Goal: Information Seeking & Learning: Check status

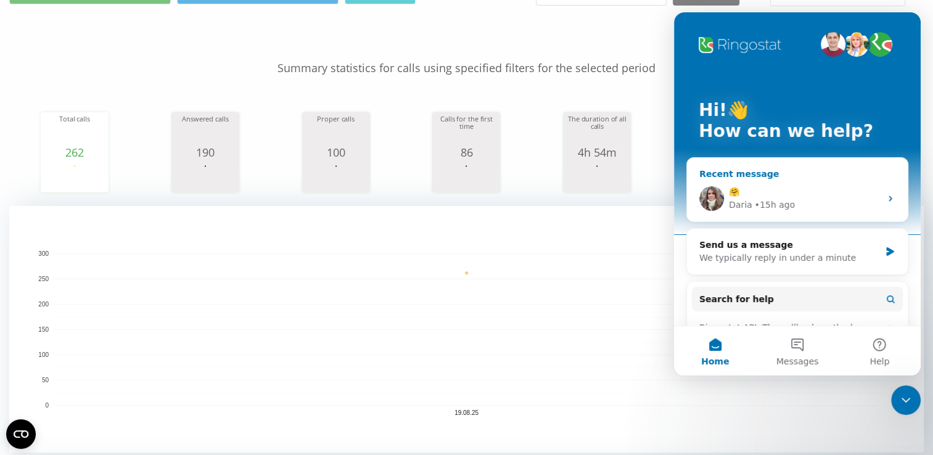
click at [806, 182] on div "🤗 Daria • 15h ago" at bounding box center [797, 199] width 221 height 46
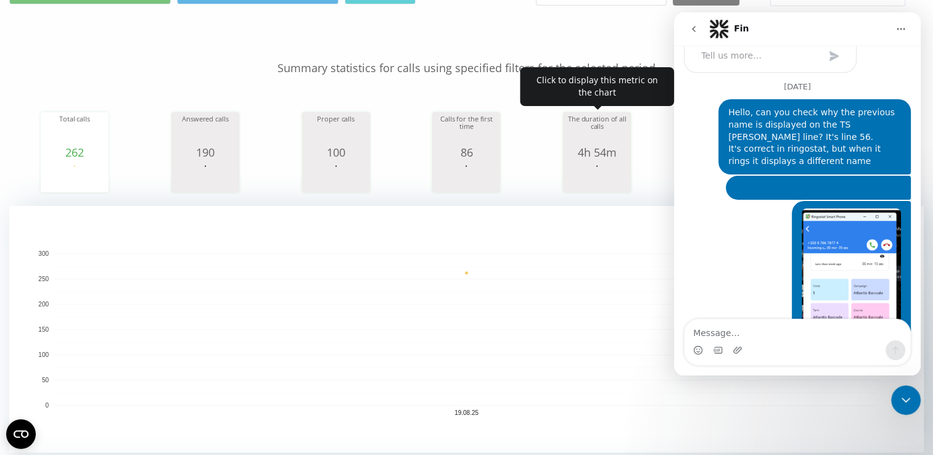
scroll to position [6955, 0]
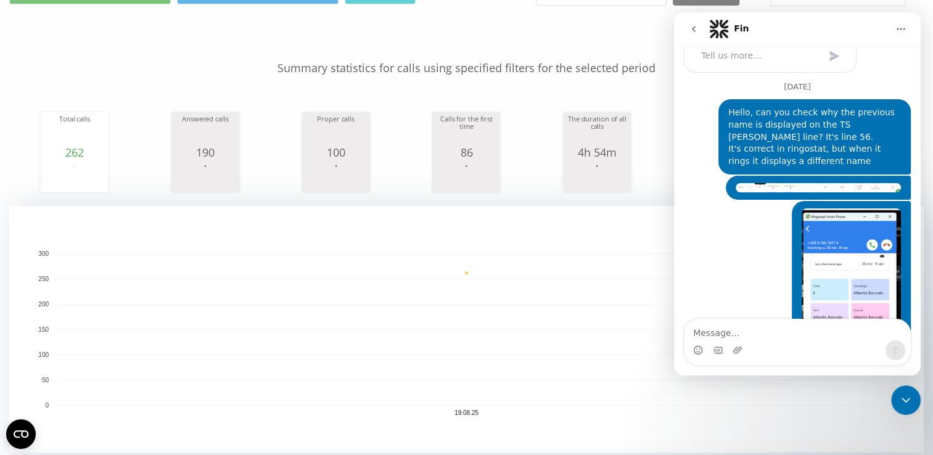
click at [915, 400] on div "Close Intercom Messenger" at bounding box center [906, 401] width 30 height 30
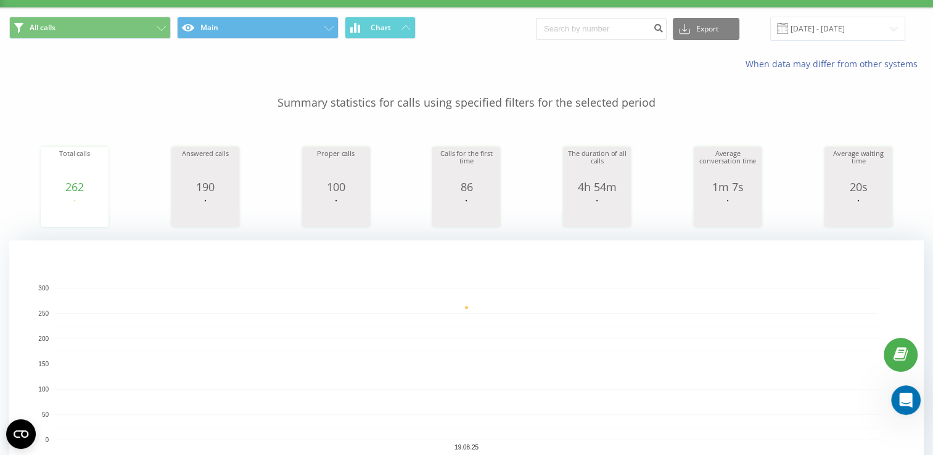
scroll to position [0, 0]
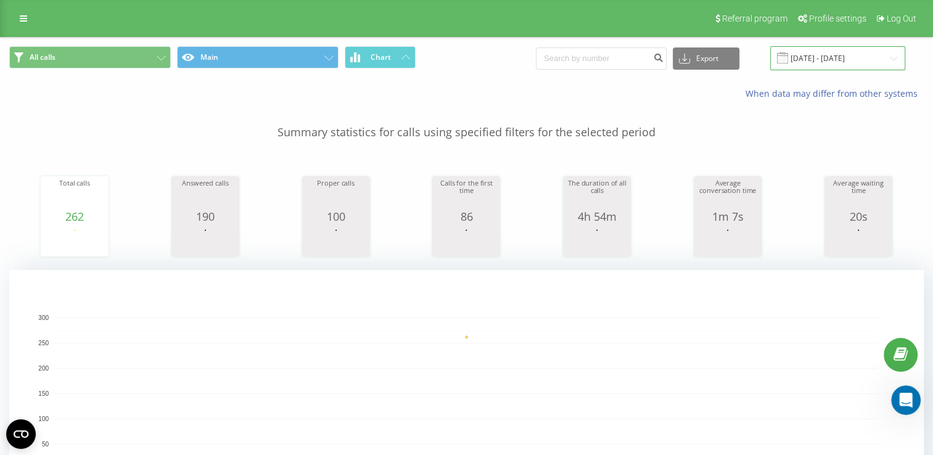
click at [813, 60] on input "[DATE] - [DATE]" at bounding box center [837, 58] width 135 height 24
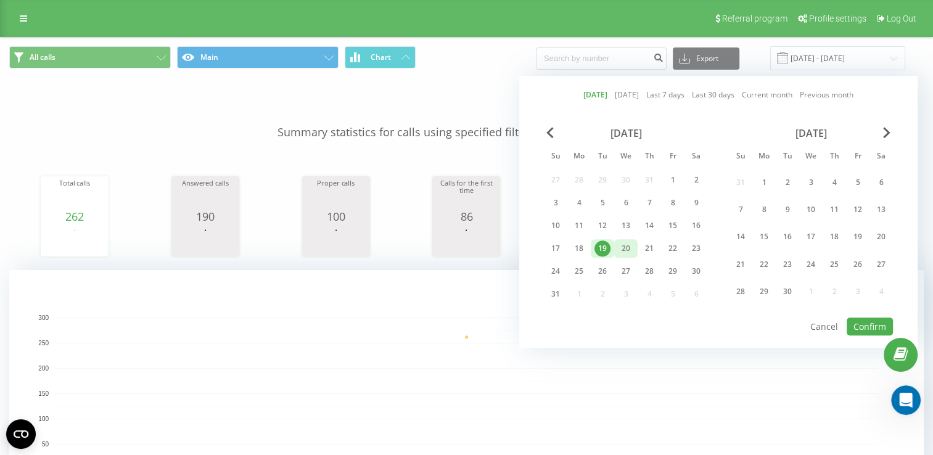
click at [618, 245] on div "20" at bounding box center [626, 249] width 16 height 16
click at [862, 320] on button "Confirm" at bounding box center [870, 327] width 46 height 18
type input "[DATE] - [DATE]"
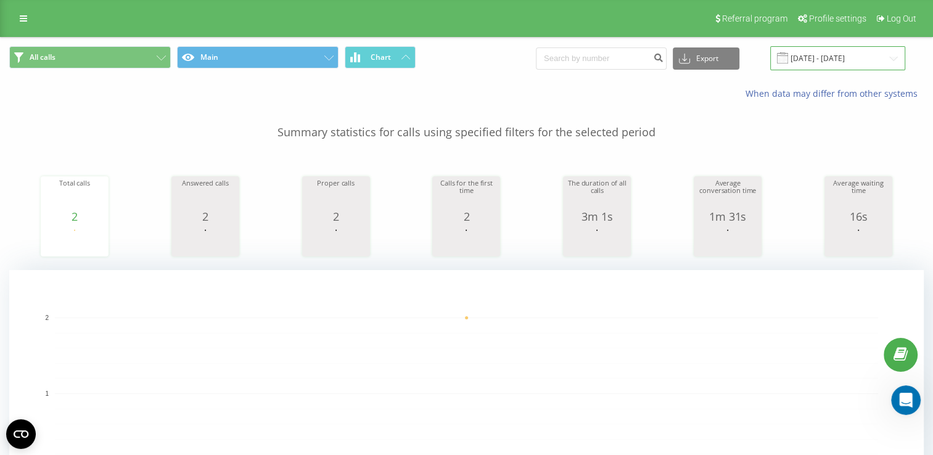
click at [817, 60] on input "[DATE] - [DATE]" at bounding box center [837, 58] width 135 height 24
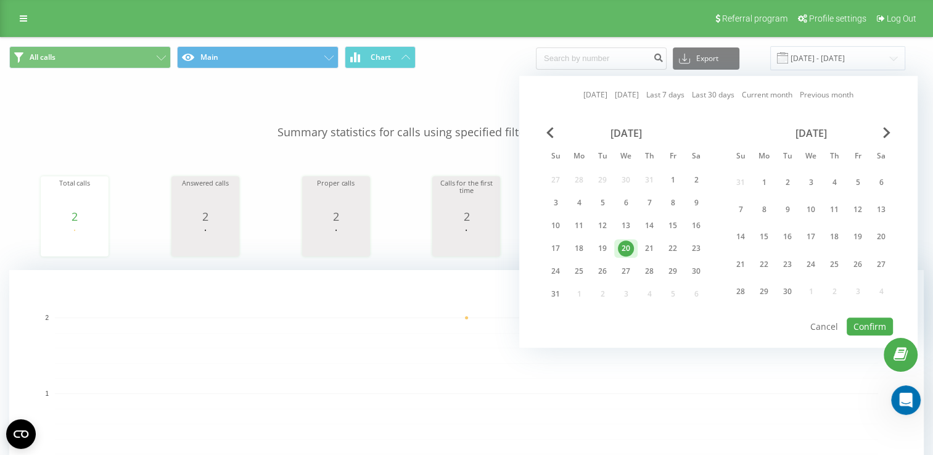
click at [618, 243] on div "20" at bounding box center [626, 249] width 16 height 16
click at [861, 327] on button "Confirm" at bounding box center [870, 327] width 46 height 18
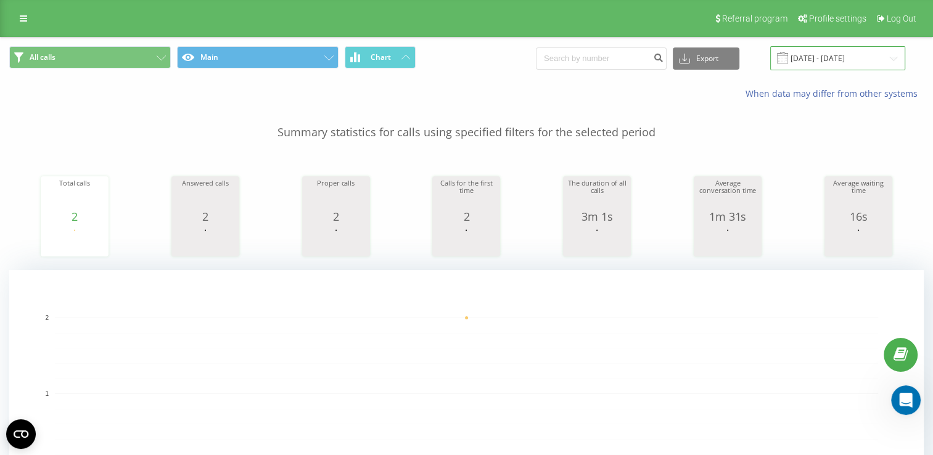
click at [825, 54] on input "[DATE] - [DATE]" at bounding box center [837, 58] width 135 height 24
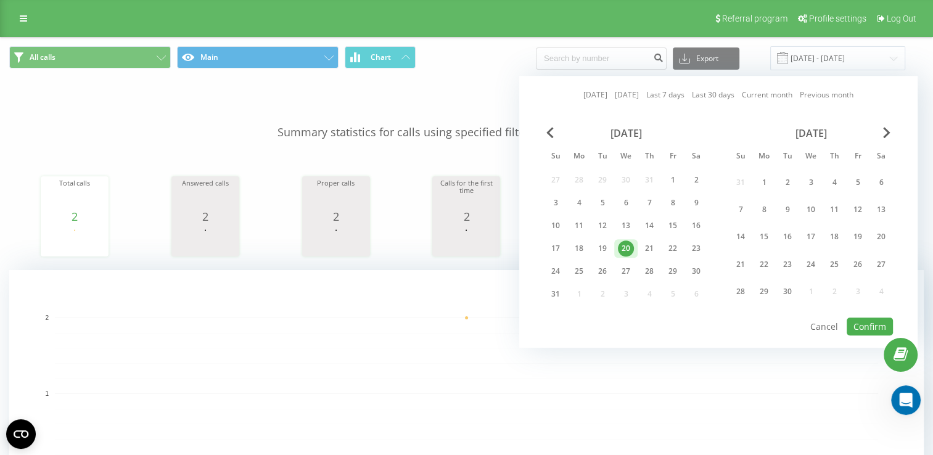
click at [618, 247] on div "20" at bounding box center [626, 249] width 16 height 16
click at [875, 327] on button "Confirm" at bounding box center [870, 327] width 46 height 18
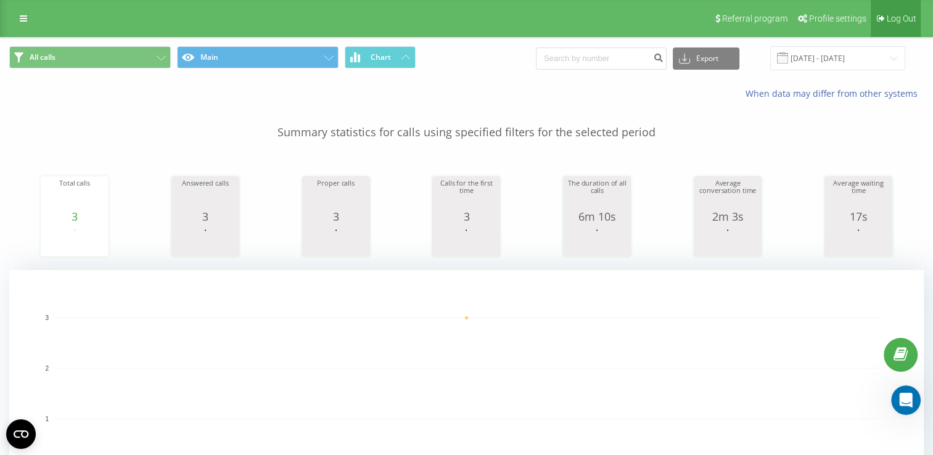
click at [902, 21] on span "Log Out" at bounding box center [902, 19] width 30 height 10
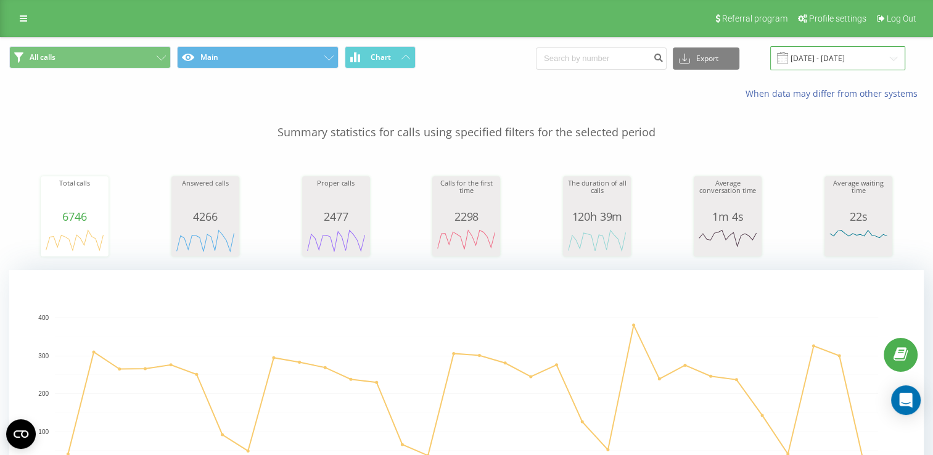
click at [801, 59] on input "[DATE] - [DATE]" at bounding box center [837, 58] width 135 height 24
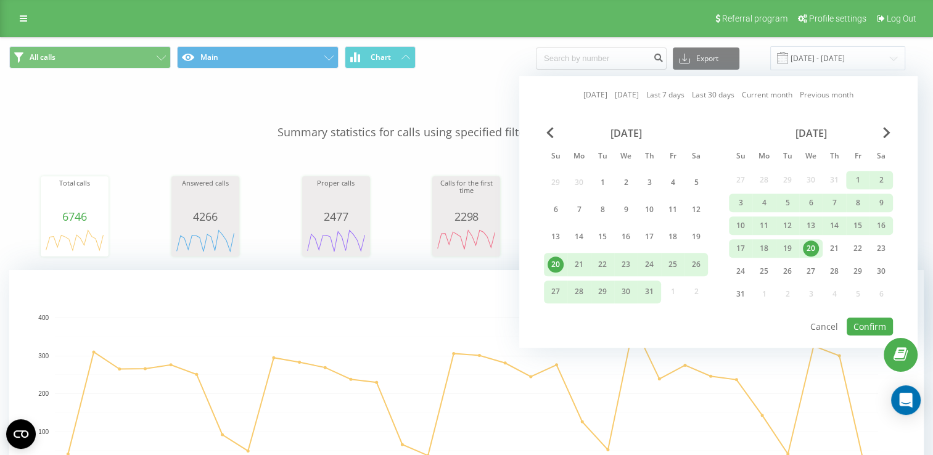
click at [806, 247] on div "20" at bounding box center [811, 249] width 16 height 16
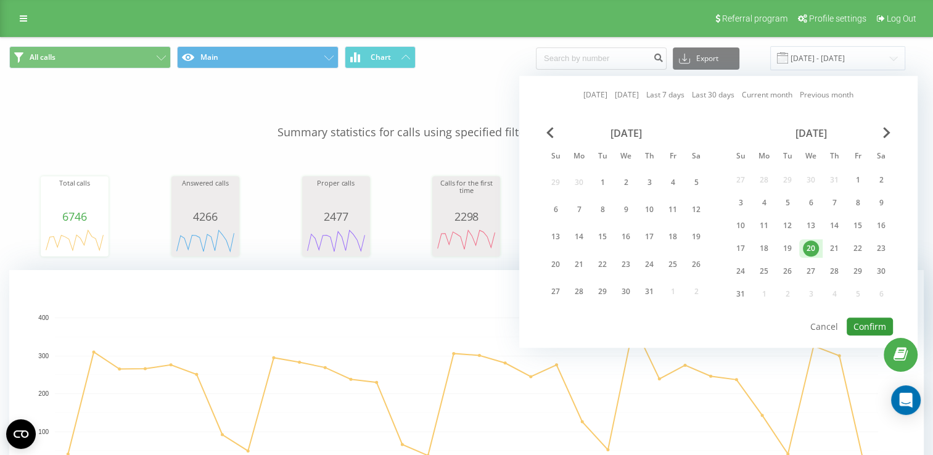
click at [873, 325] on button "Confirm" at bounding box center [870, 327] width 46 height 18
click at [0, 0] on div at bounding box center [0, 0] width 0 height 0
type input "[DATE] - [DATE]"
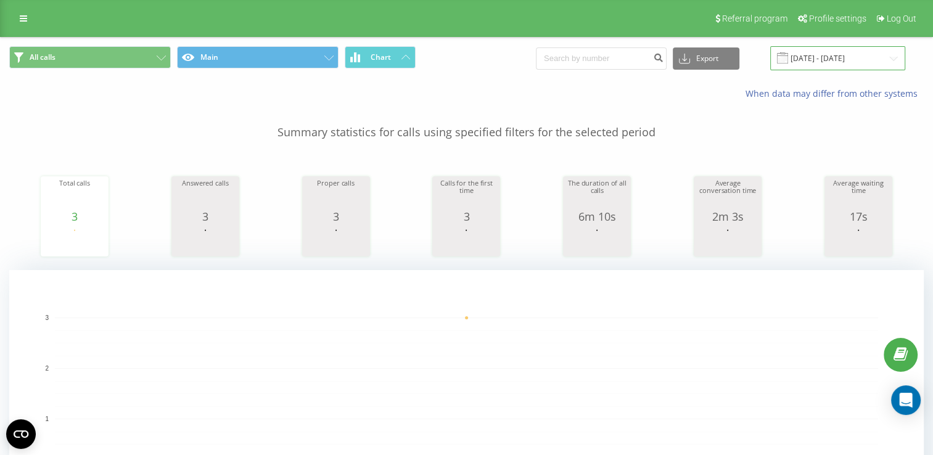
click at [825, 56] on input "[DATE] - [DATE]" at bounding box center [837, 58] width 135 height 24
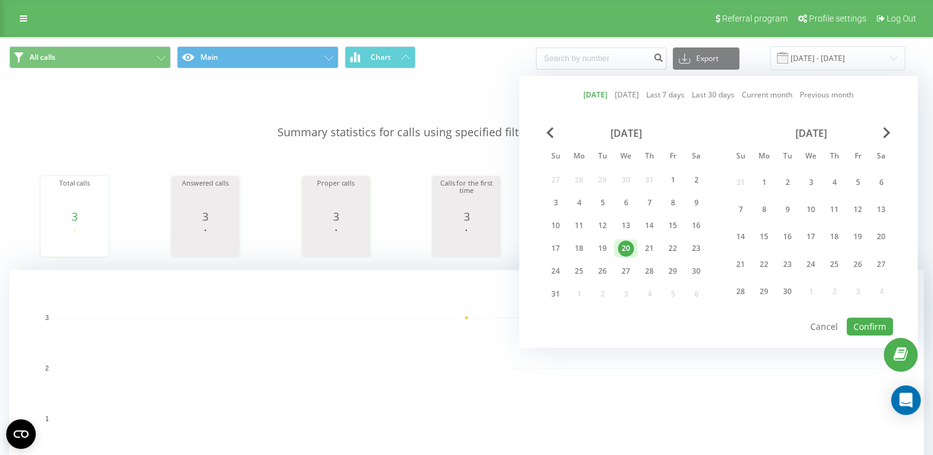
click at [618, 243] on div "20" at bounding box center [626, 249] width 16 height 16
click at [871, 328] on button "Confirm" at bounding box center [870, 327] width 46 height 18
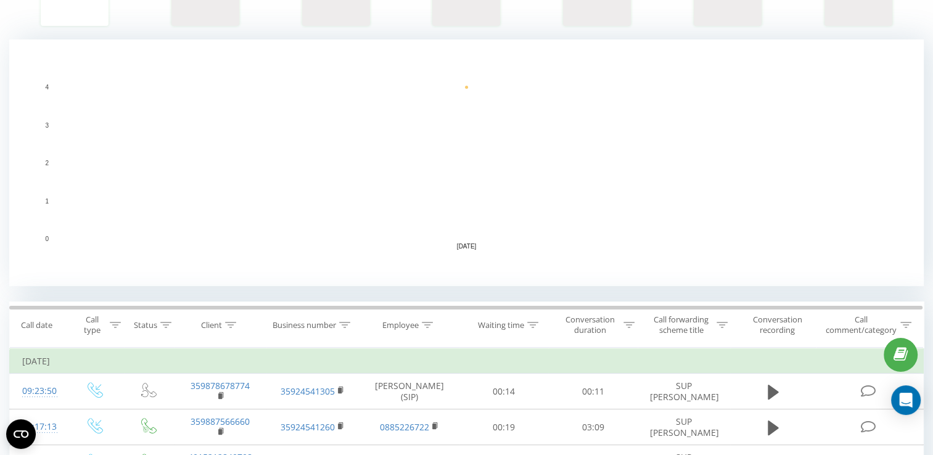
scroll to position [370, 0]
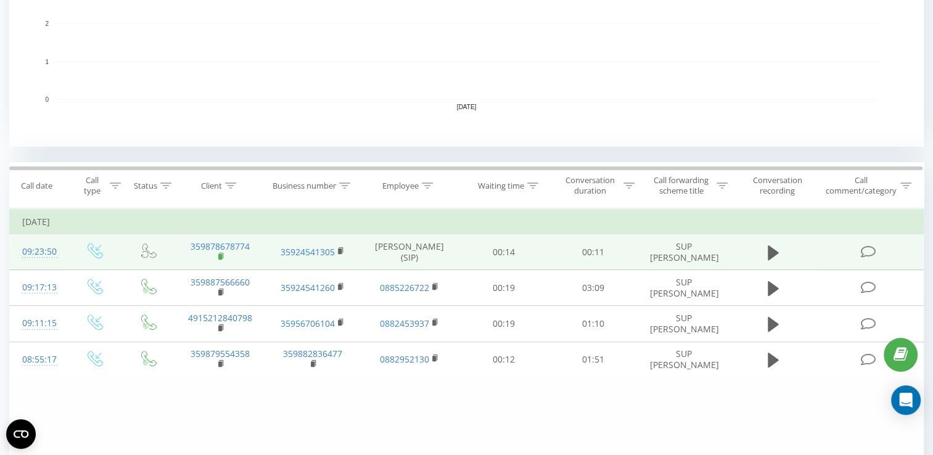
click at [220, 259] on rect at bounding box center [220, 257] width 4 height 6
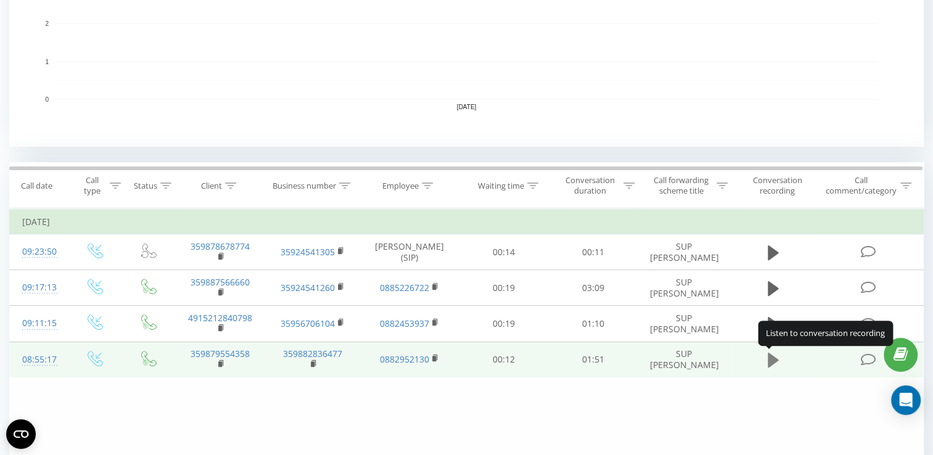
click at [773, 361] on icon at bounding box center [773, 360] width 11 height 15
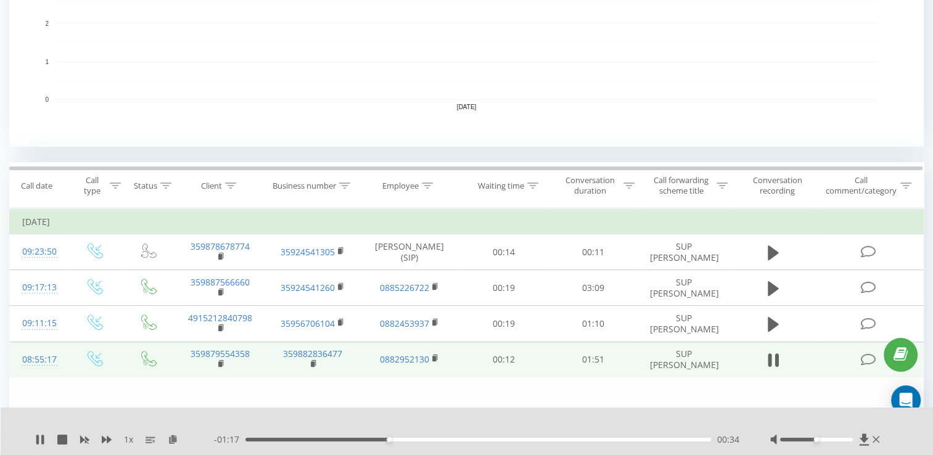
click at [266, 444] on div "- 01:17 00:34 00:34" at bounding box center [477, 440] width 526 height 12
click at [266, 438] on div "00:04" at bounding box center [479, 440] width 466 height 4
drag, startPoint x: 250, startPoint y: 443, endPoint x: 241, endPoint y: 440, distance: 9.6
click at [241, 440] on div "- 00:24 01:27 01:27" at bounding box center [477, 440] width 526 height 12
click at [249, 440] on div "01:27" at bounding box center [479, 440] width 466 height 4
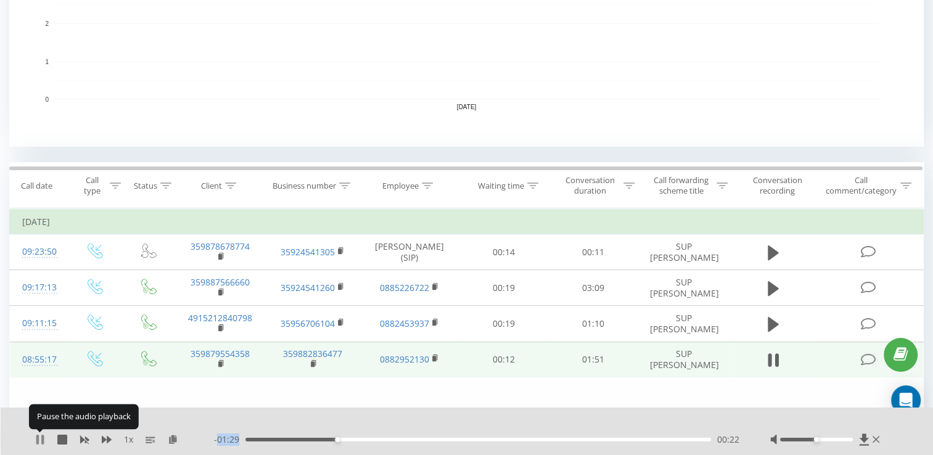
click at [42, 440] on icon at bounding box center [42, 440] width 2 height 10
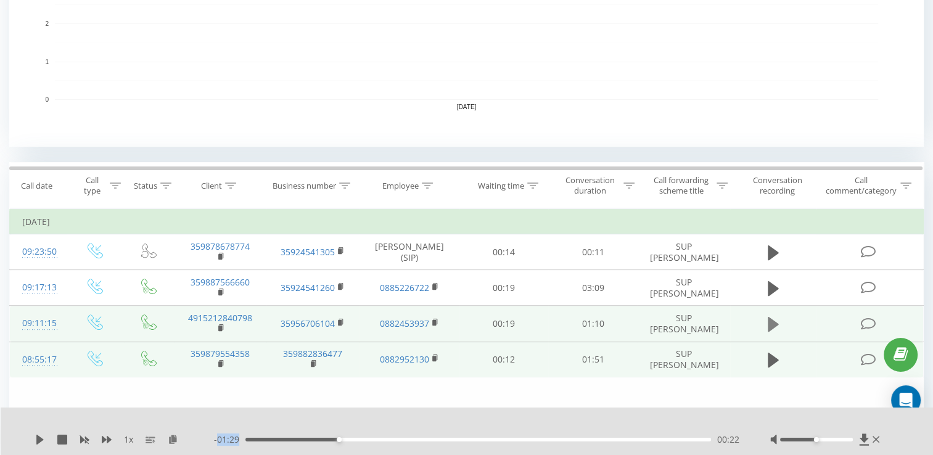
click at [777, 320] on icon at bounding box center [773, 324] width 11 height 17
click at [222, 329] on rect at bounding box center [220, 329] width 4 height 6
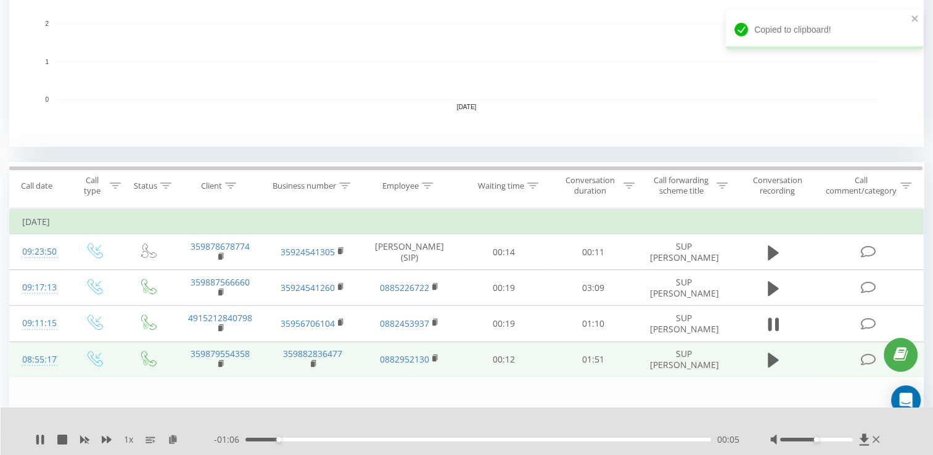
click at [833, 443] on div at bounding box center [826, 440] width 112 height 12
click at [836, 440] on div at bounding box center [816, 440] width 73 height 4
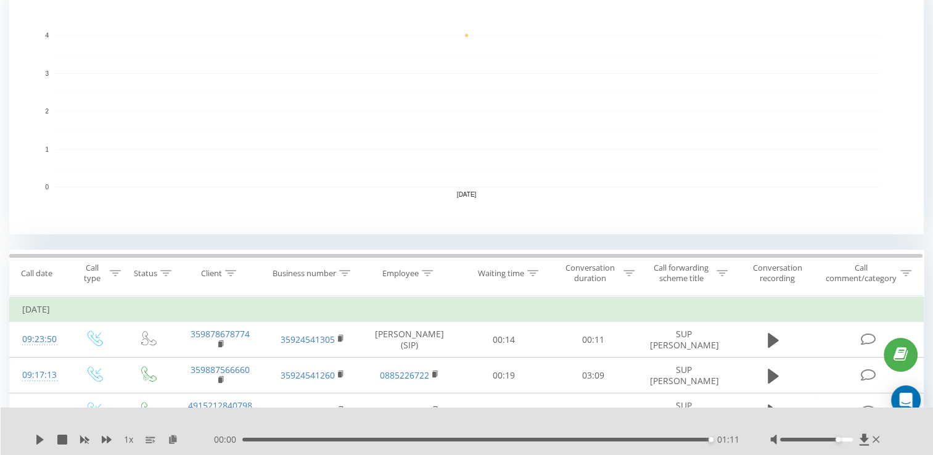
scroll to position [247, 0]
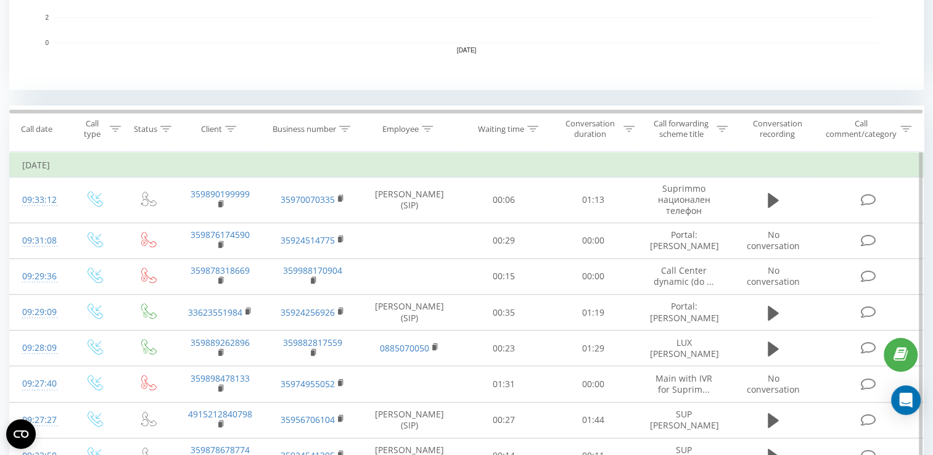
scroll to position [414, 0]
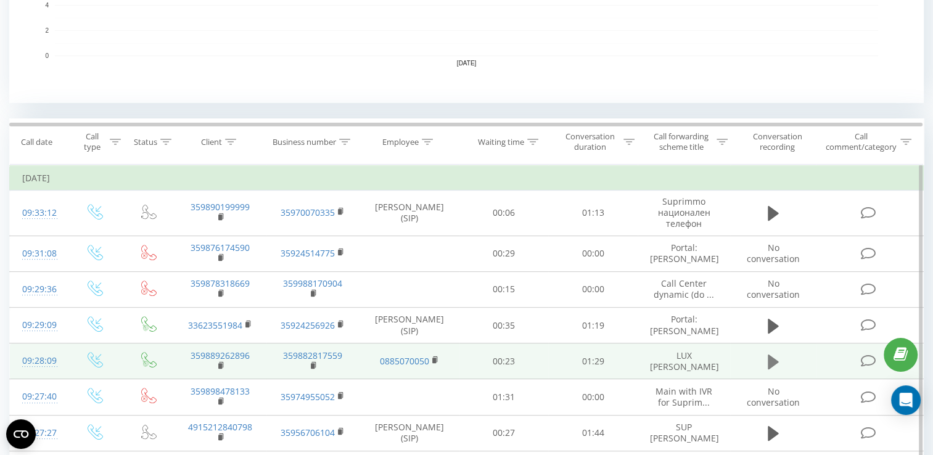
click at [772, 360] on icon at bounding box center [773, 362] width 11 height 15
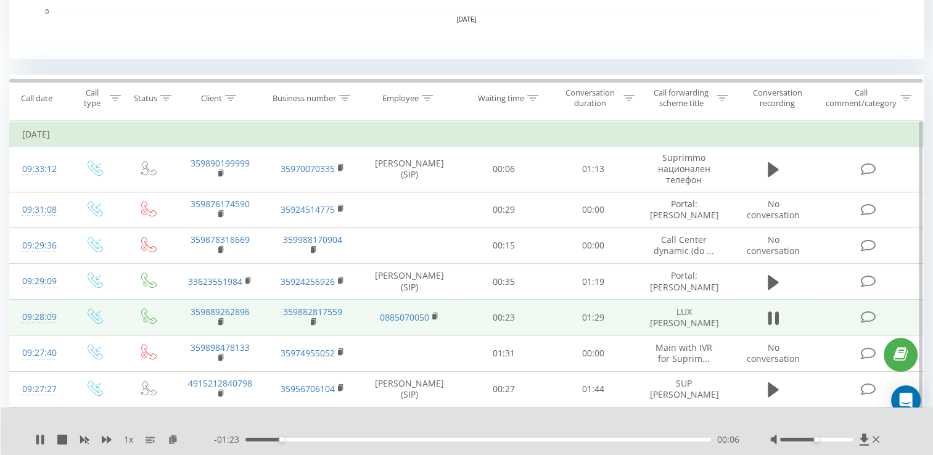
scroll to position [476, 0]
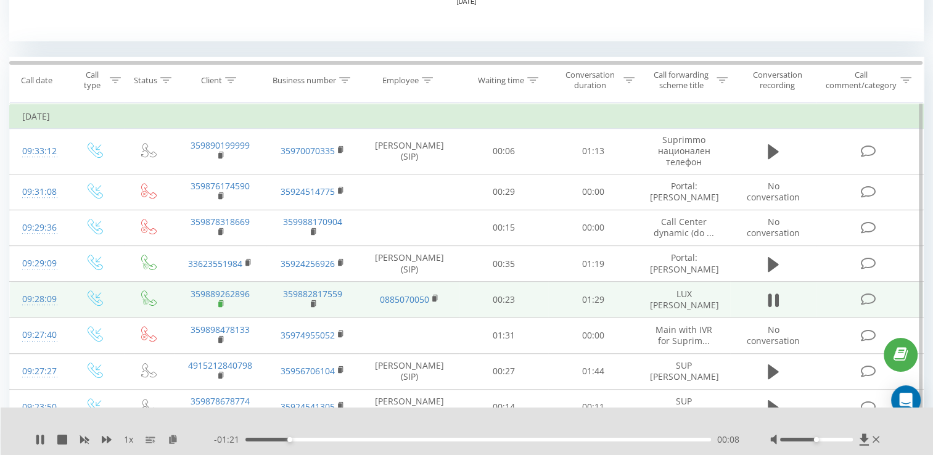
click at [220, 305] on rect at bounding box center [220, 305] width 4 height 6
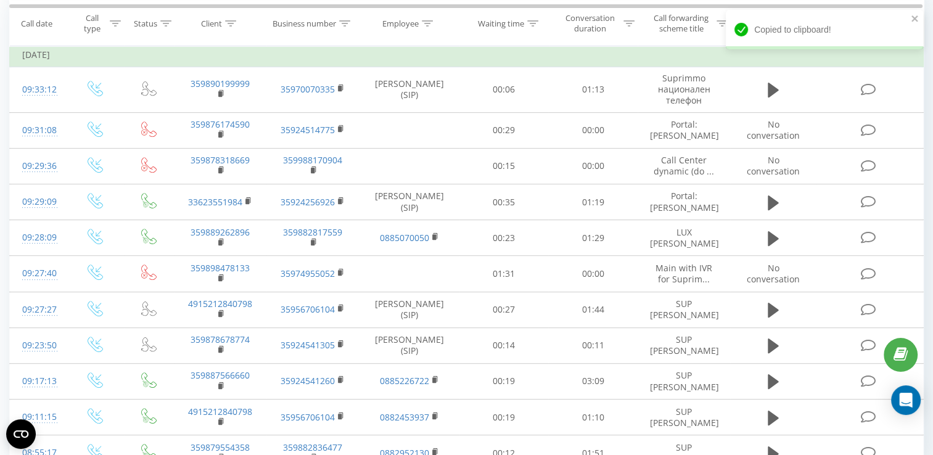
scroll to position [599, 0]
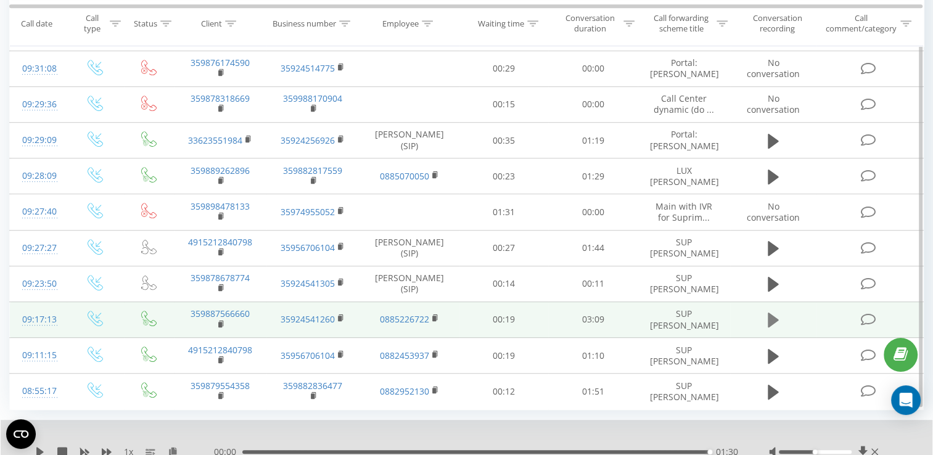
click at [772, 314] on icon at bounding box center [773, 320] width 11 height 17
click at [220, 325] on rect at bounding box center [220, 325] width 4 height 6
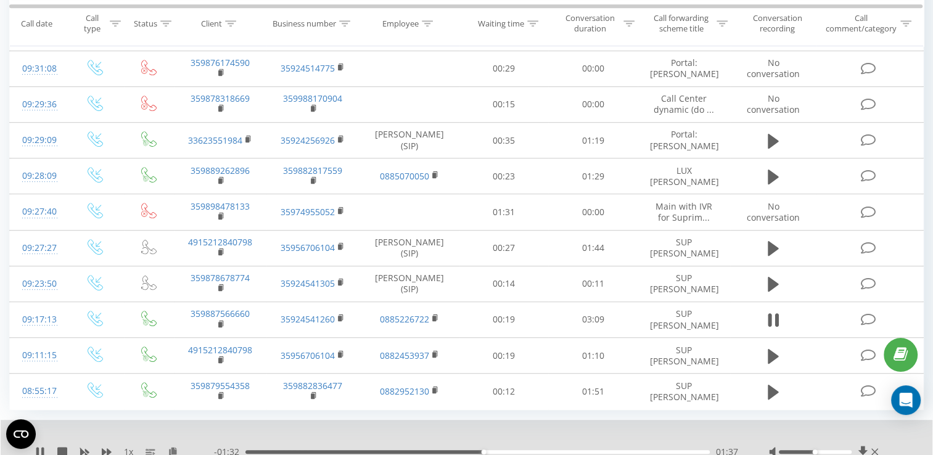
click at [252, 448] on div "- 01:32 01:37 01:37" at bounding box center [476, 452] width 524 height 12
click at [252, 452] on div "00:02" at bounding box center [478, 452] width 464 height 4
click at [775, 325] on icon at bounding box center [777, 321] width 4 height 14
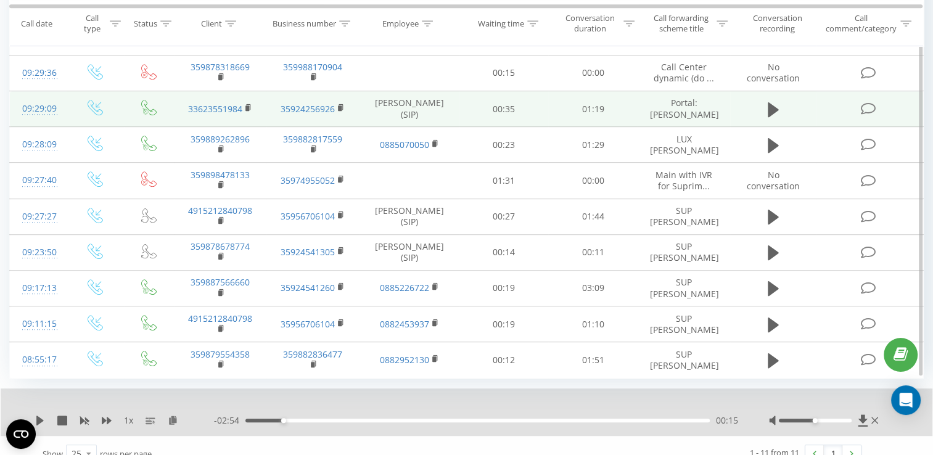
scroll to position [646, 0]
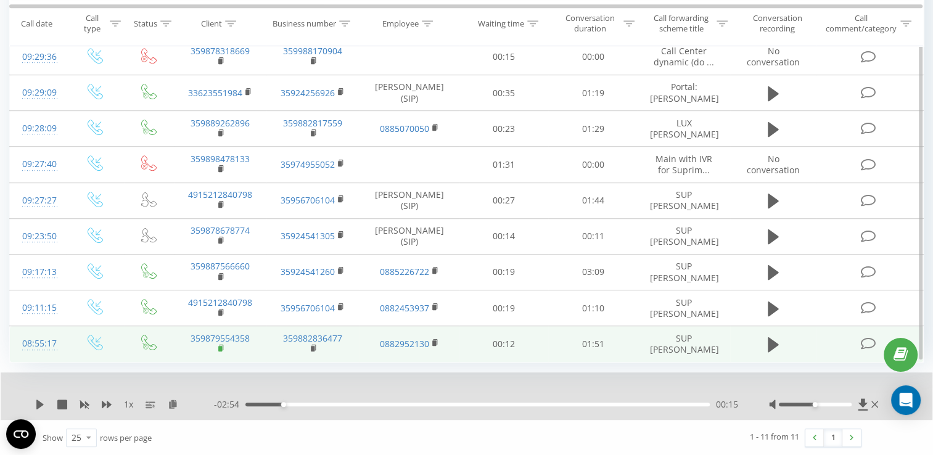
click at [219, 349] on rect at bounding box center [220, 349] width 4 height 6
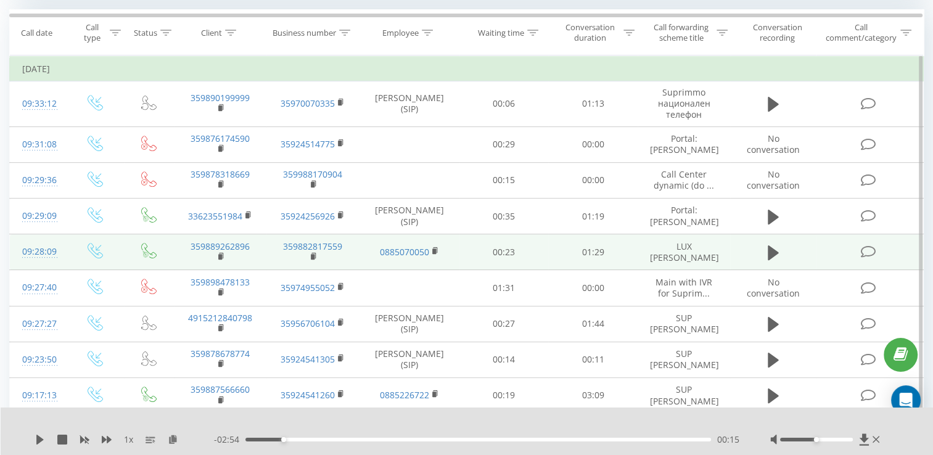
scroll to position [585, 0]
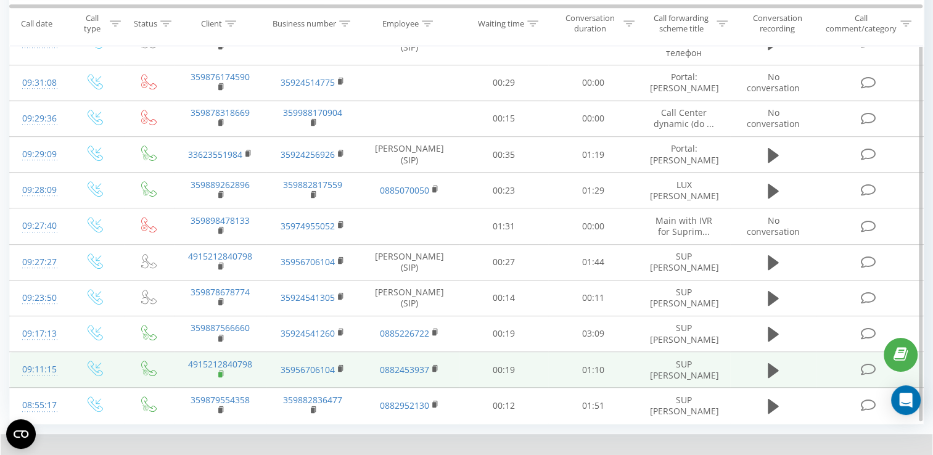
click at [222, 375] on rect at bounding box center [220, 375] width 4 height 6
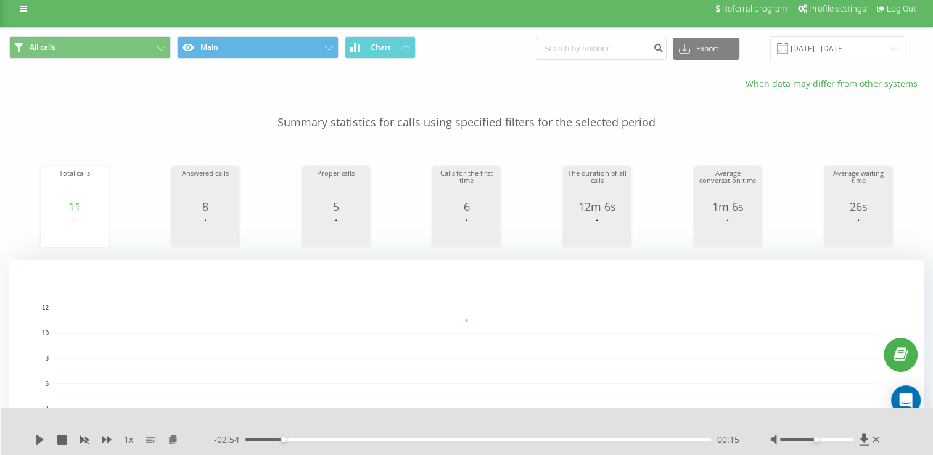
scroll to position [0, 0]
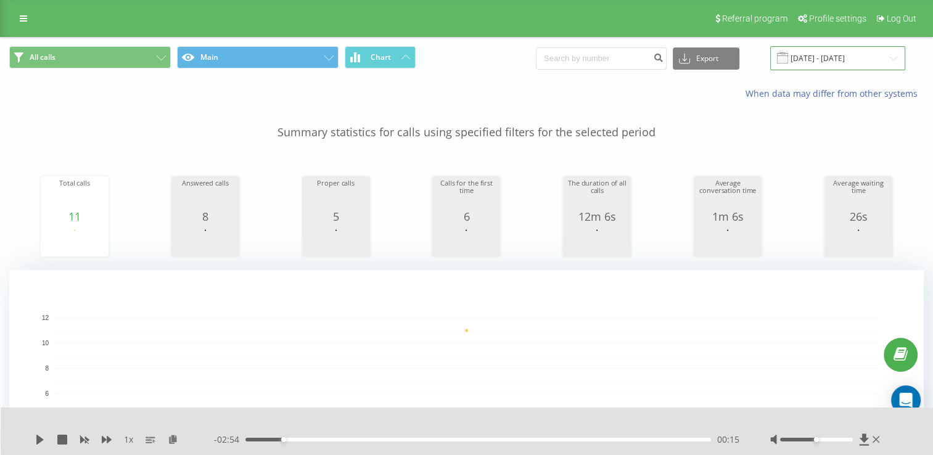
click at [819, 56] on input "[DATE] - [DATE]" at bounding box center [837, 58] width 135 height 24
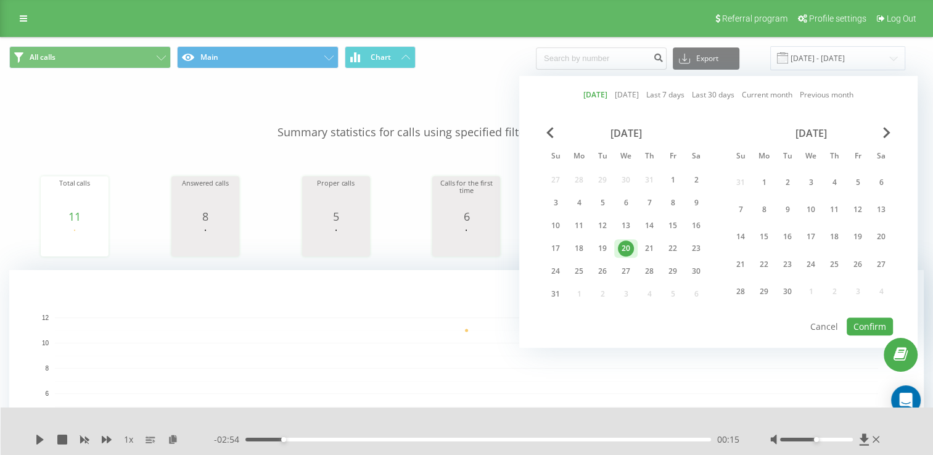
click at [618, 246] on div "20" at bounding box center [626, 249] width 16 height 16
click at [859, 321] on button "Confirm" at bounding box center [870, 327] width 46 height 18
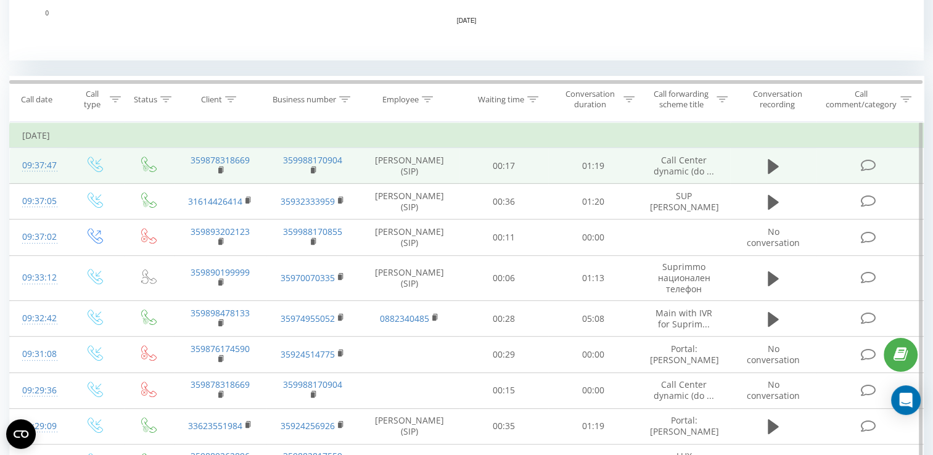
scroll to position [495, 0]
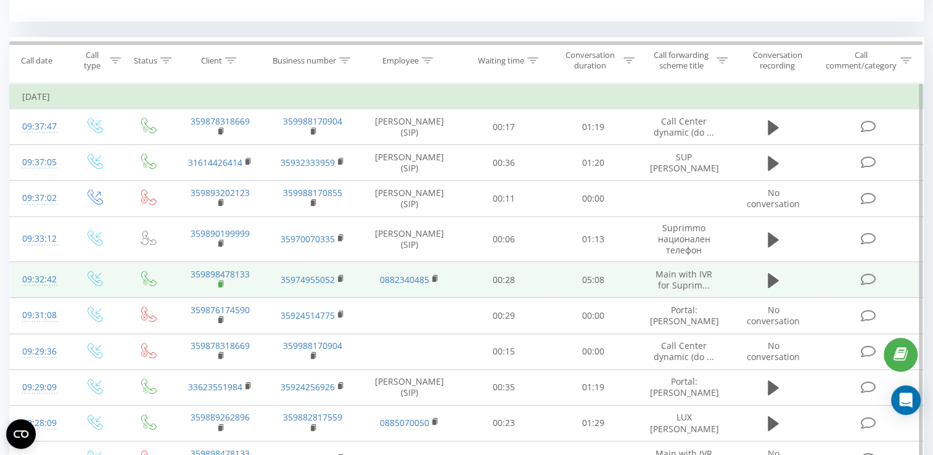
click at [219, 285] on rect at bounding box center [220, 285] width 4 height 6
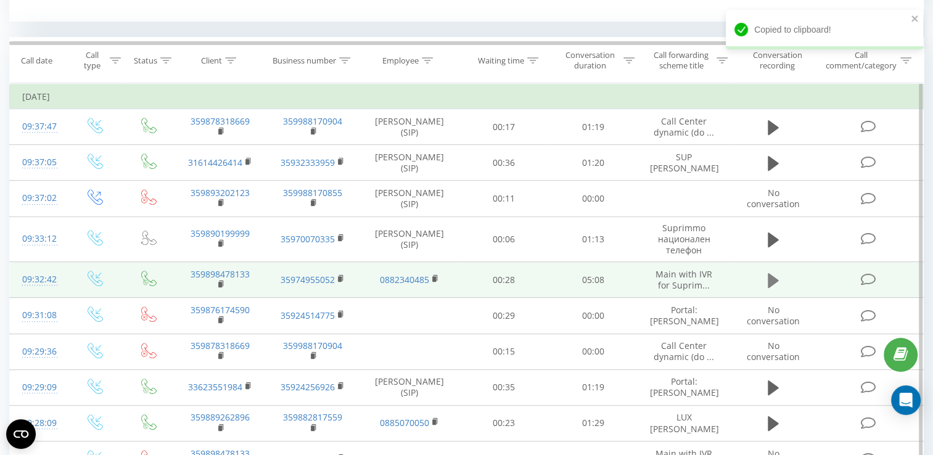
click at [769, 283] on icon at bounding box center [773, 280] width 11 height 15
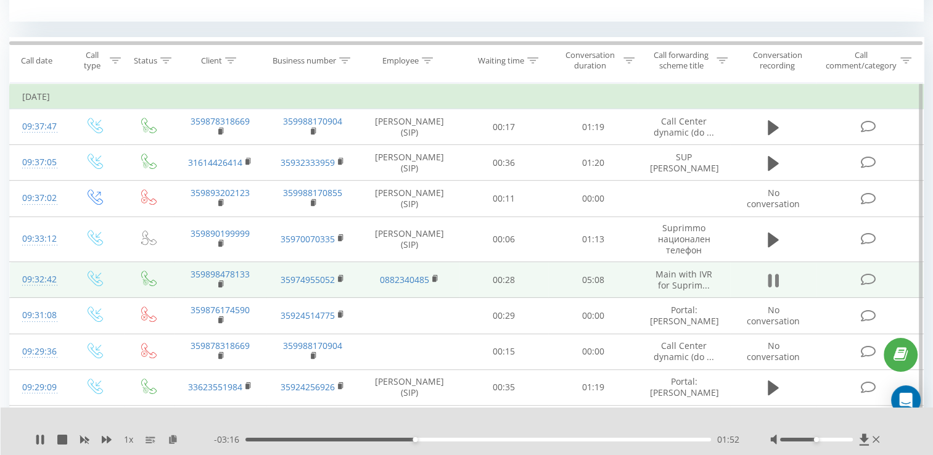
click at [775, 281] on icon at bounding box center [777, 281] width 4 height 14
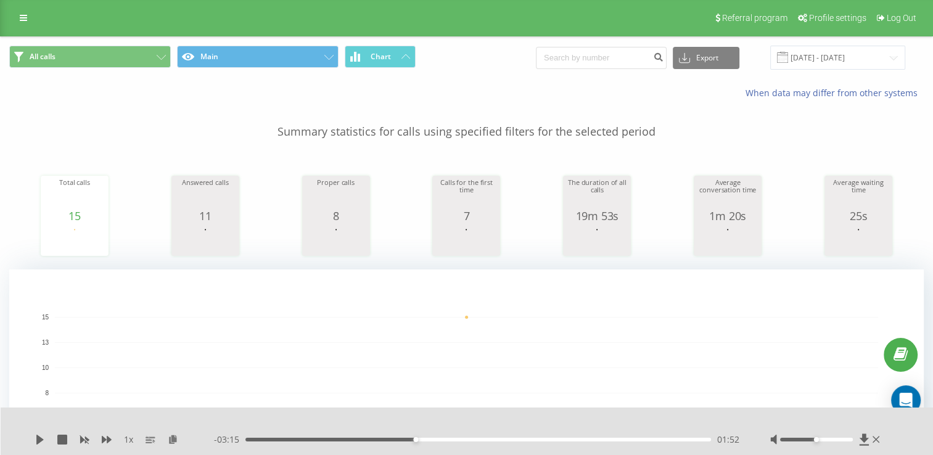
scroll to position [0, 0]
click at [840, 59] on input "[DATE] - [DATE]" at bounding box center [837, 58] width 135 height 24
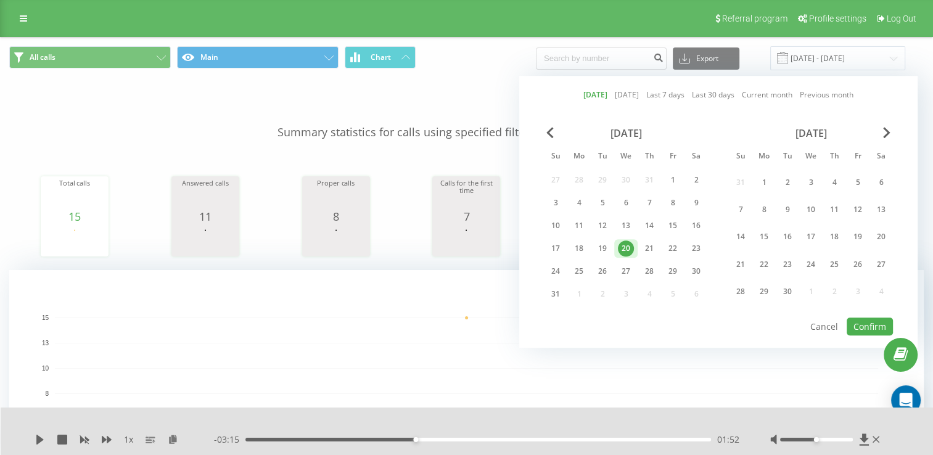
click at [618, 249] on div "20" at bounding box center [626, 249] width 16 height 16
click at [872, 331] on button "Confirm" at bounding box center [870, 327] width 46 height 18
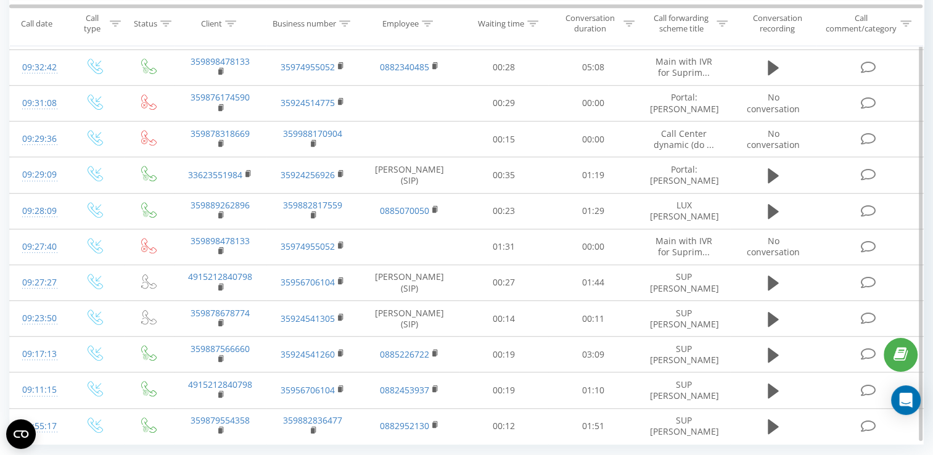
scroll to position [849, 0]
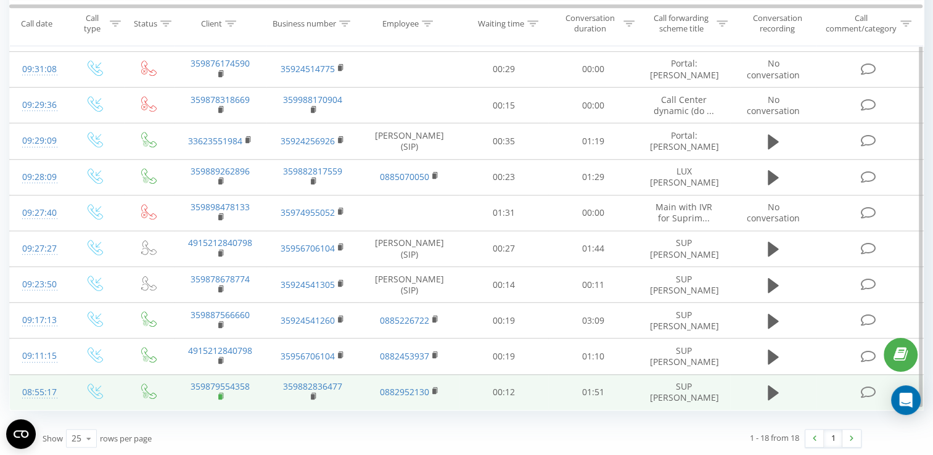
click at [220, 397] on rect at bounding box center [220, 397] width 4 height 6
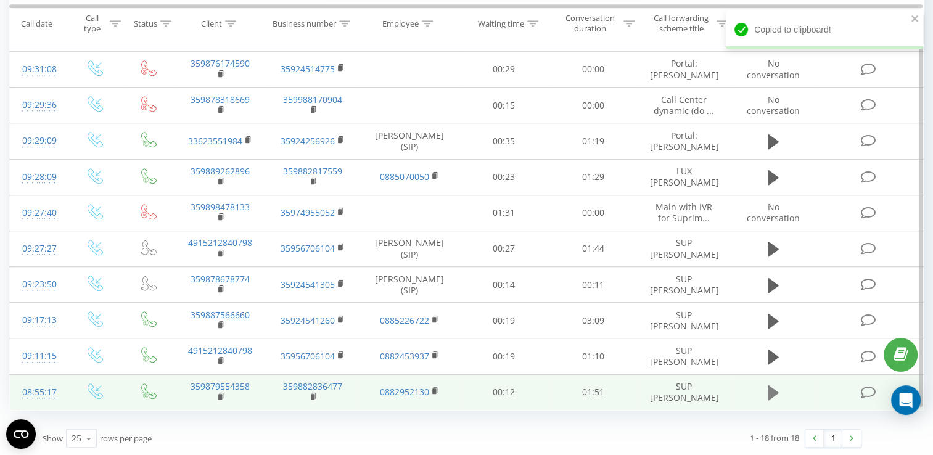
click at [772, 391] on icon at bounding box center [773, 393] width 11 height 15
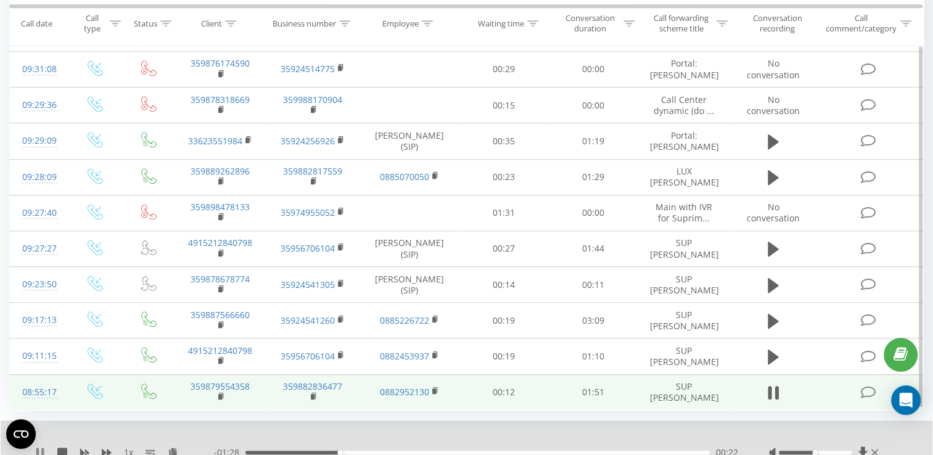
click at [38, 450] on icon at bounding box center [37, 453] width 2 height 10
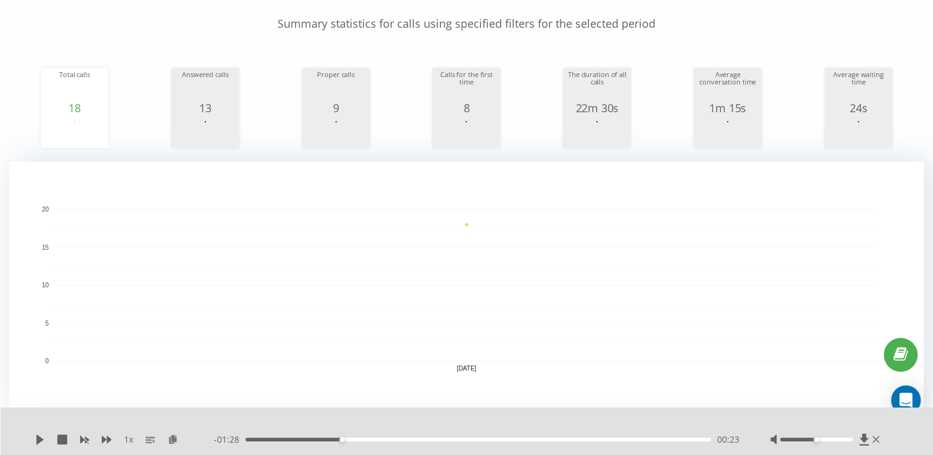
scroll to position [0, 0]
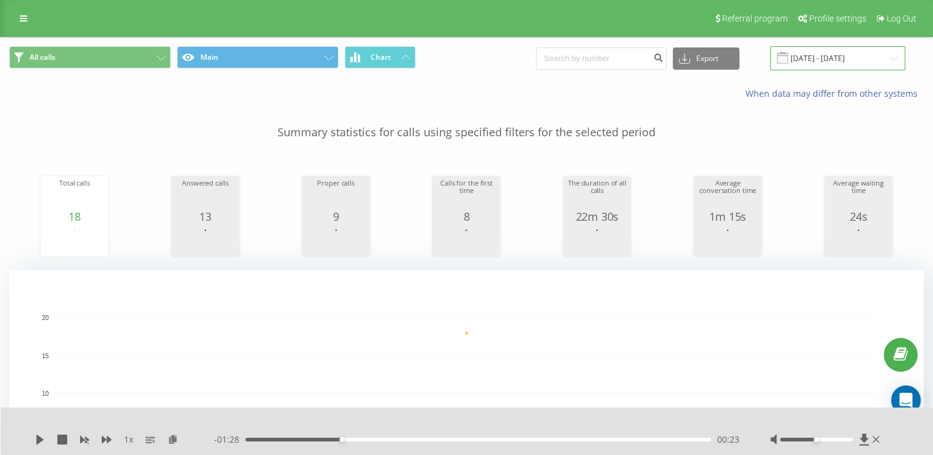
click at [824, 56] on input "[DATE] - [DATE]" at bounding box center [837, 58] width 135 height 24
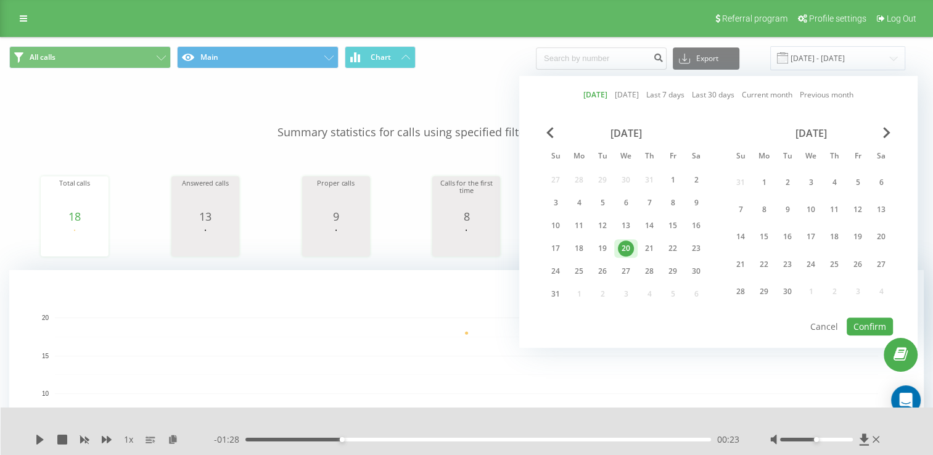
click at [618, 246] on div "20" at bounding box center [626, 249] width 16 height 16
click at [857, 326] on button "Confirm" at bounding box center [870, 327] width 46 height 18
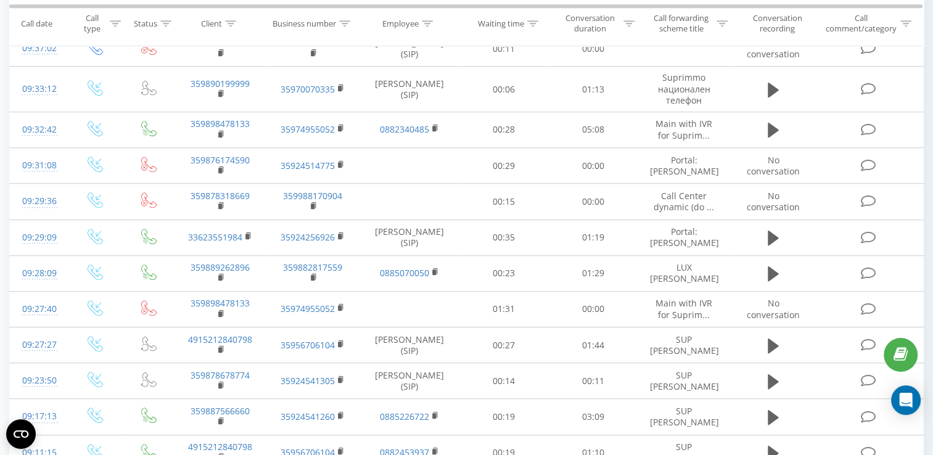
scroll to position [864, 0]
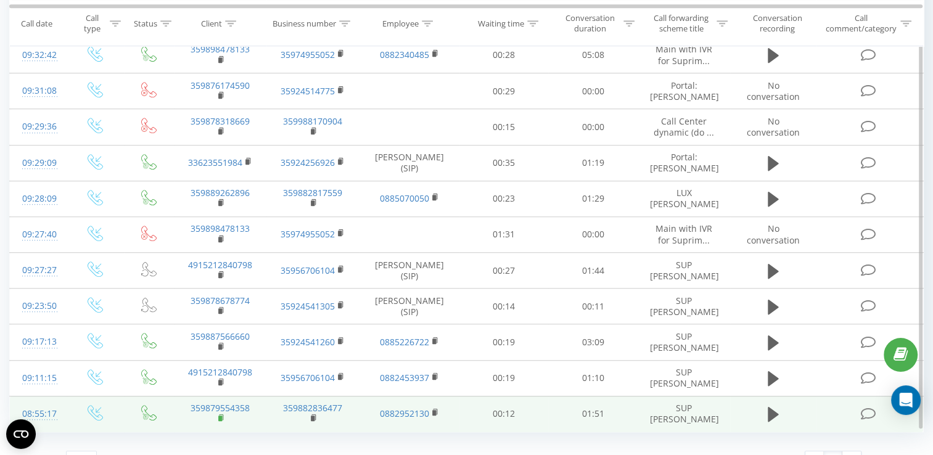
click at [220, 418] on rect at bounding box center [220, 419] width 4 height 6
